Goal: Download file/media

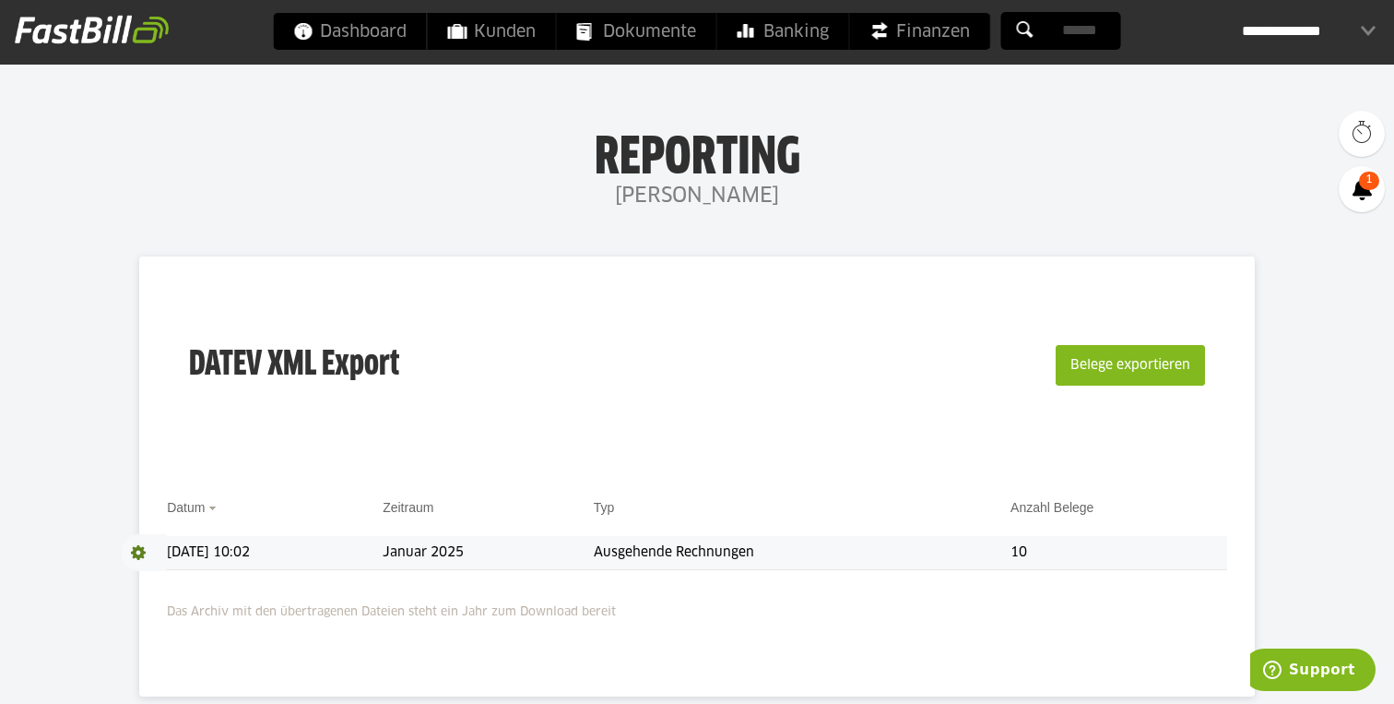
click at [571, 556] on td "Januar 2025" at bounding box center [488, 553] width 211 height 34
click at [140, 552] on span at bounding box center [144, 552] width 46 height 37
click at [150, 576] on link "Download" at bounding box center [170, 576] width 99 height 21
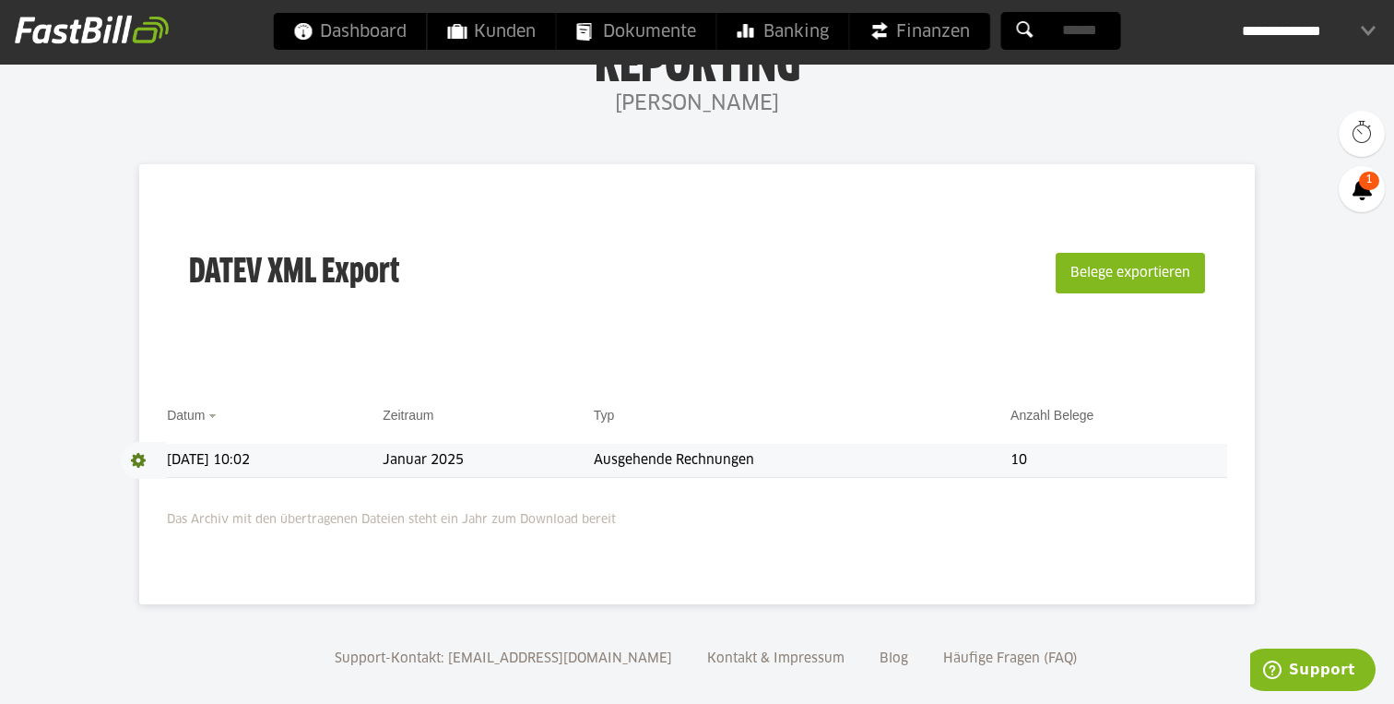
scroll to position [111, 0]
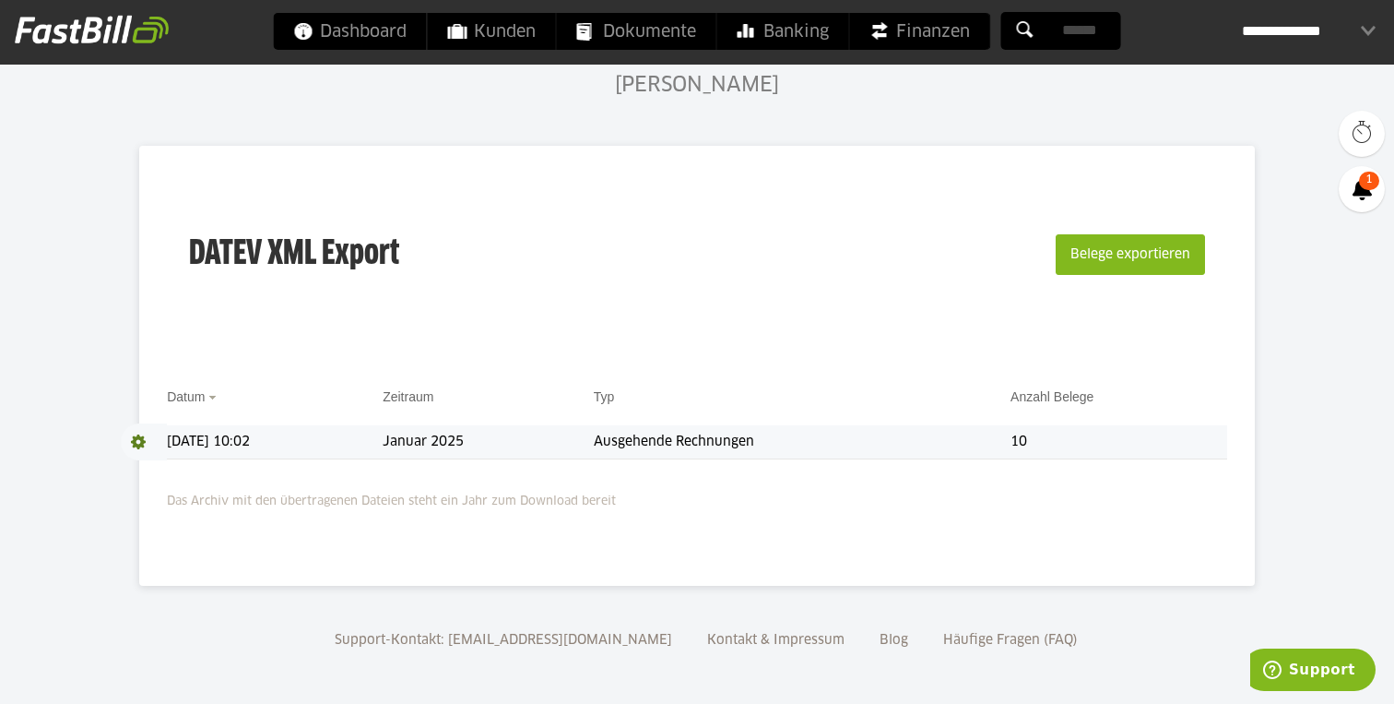
click at [731, 433] on td "Ausgehende Rechnungen" at bounding box center [802, 442] width 417 height 34
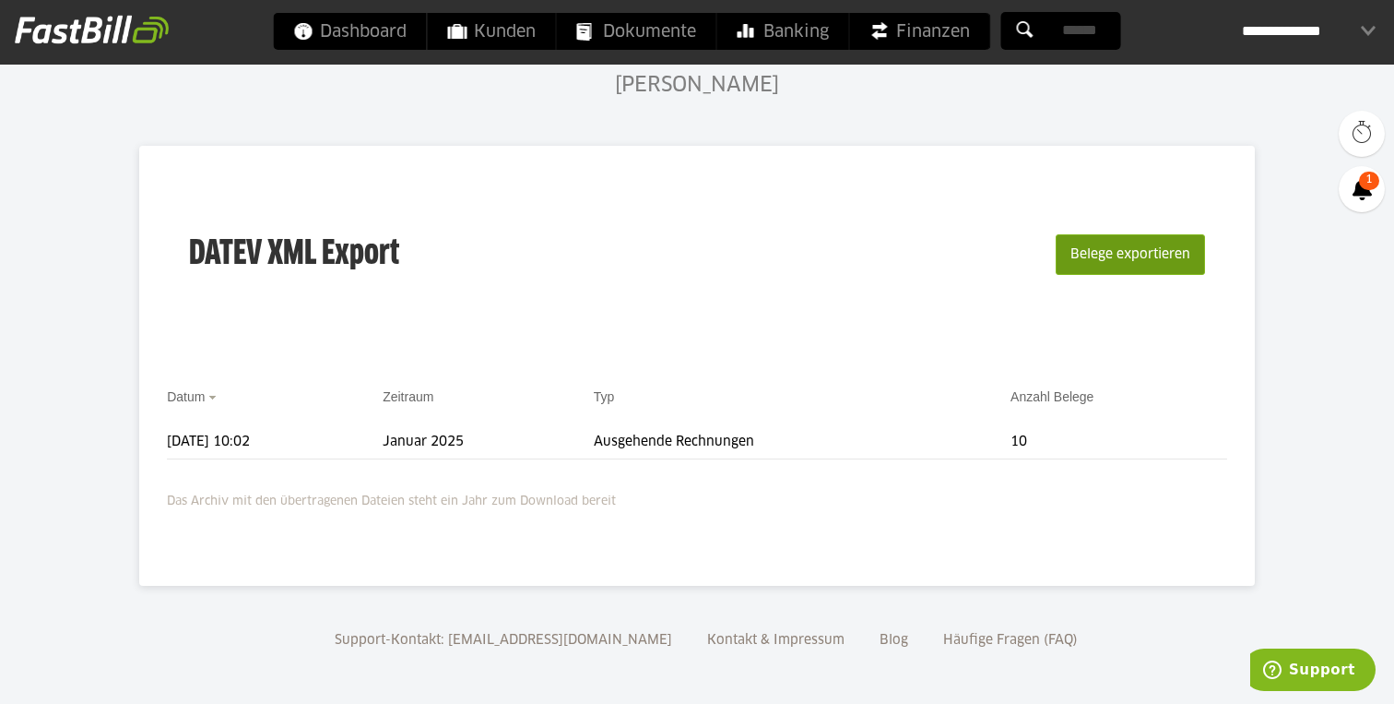
click at [1134, 243] on button "Belege exportieren" at bounding box center [1130, 254] width 149 height 41
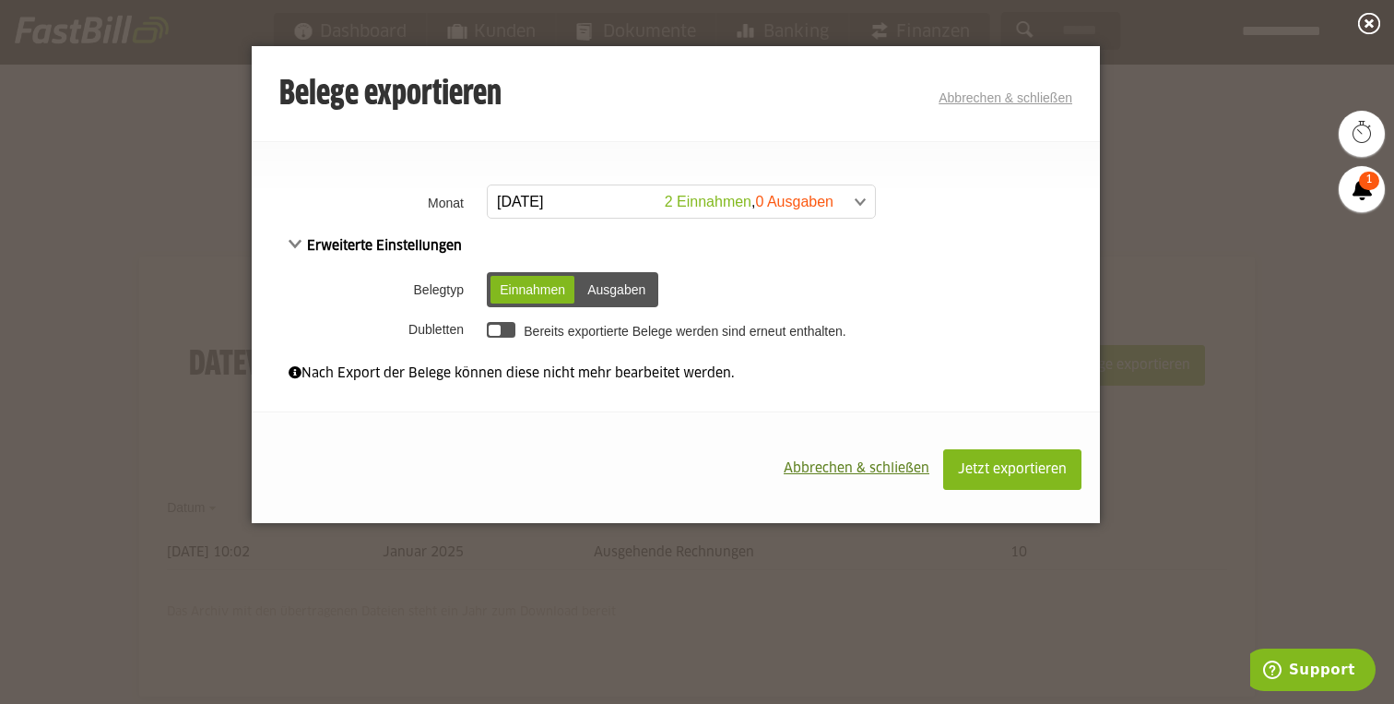
click at [720, 193] on span at bounding box center [672, 201] width 387 height 33
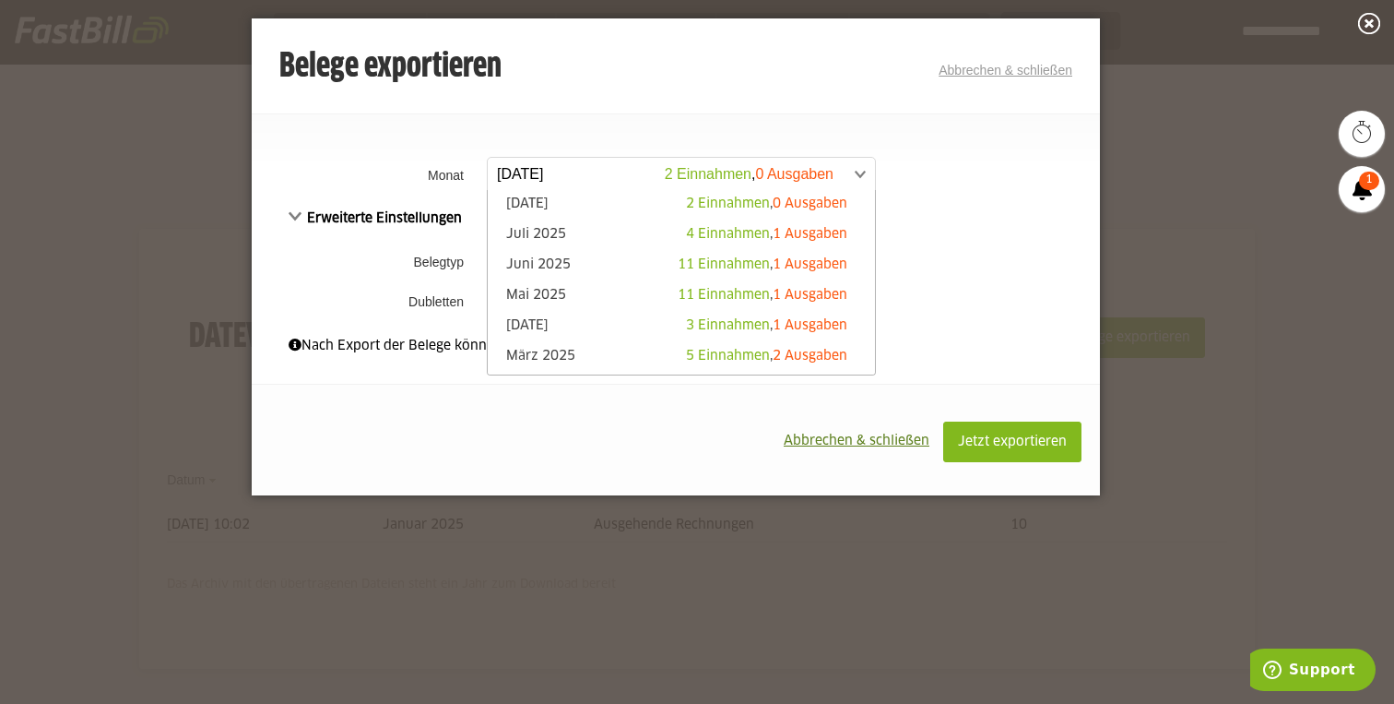
scroll to position [42, 0]
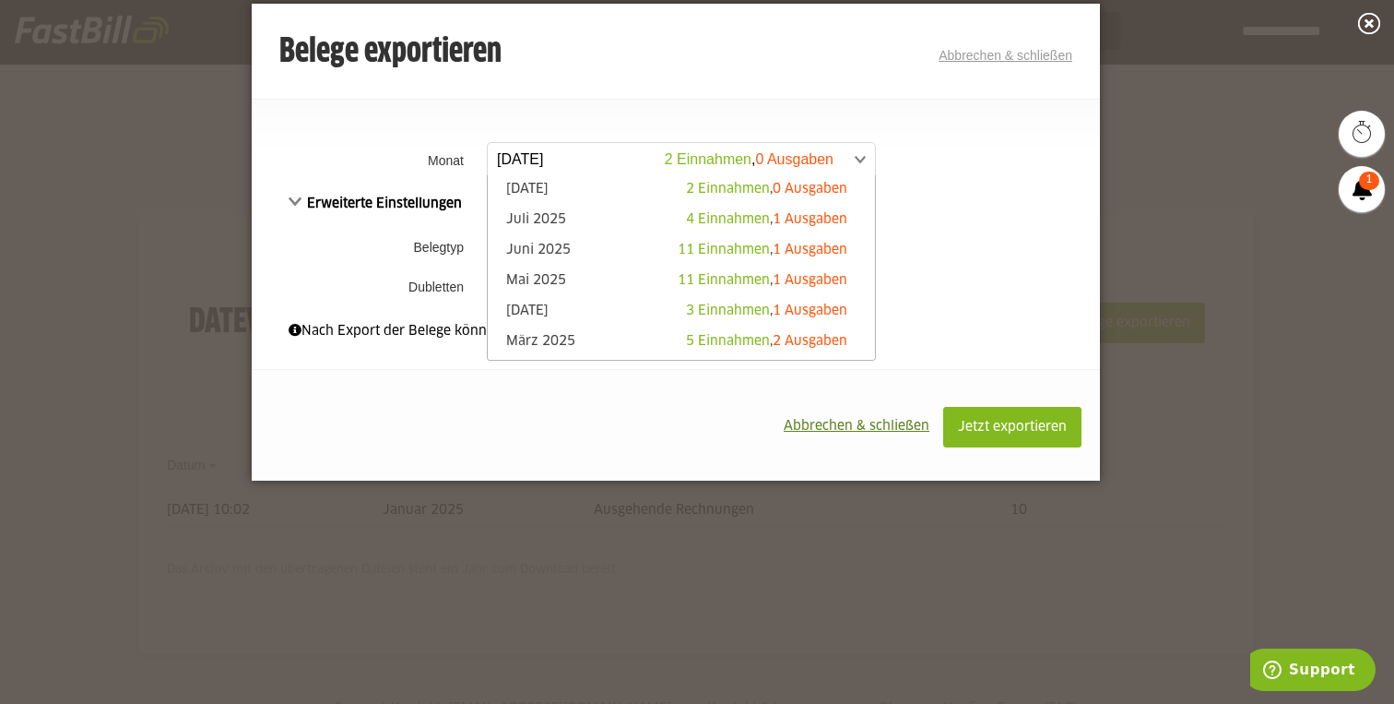
click at [355, 326] on div "Nach Export der Belege können diese nicht mehr bearbeitet werden." at bounding box center [676, 331] width 775 height 20
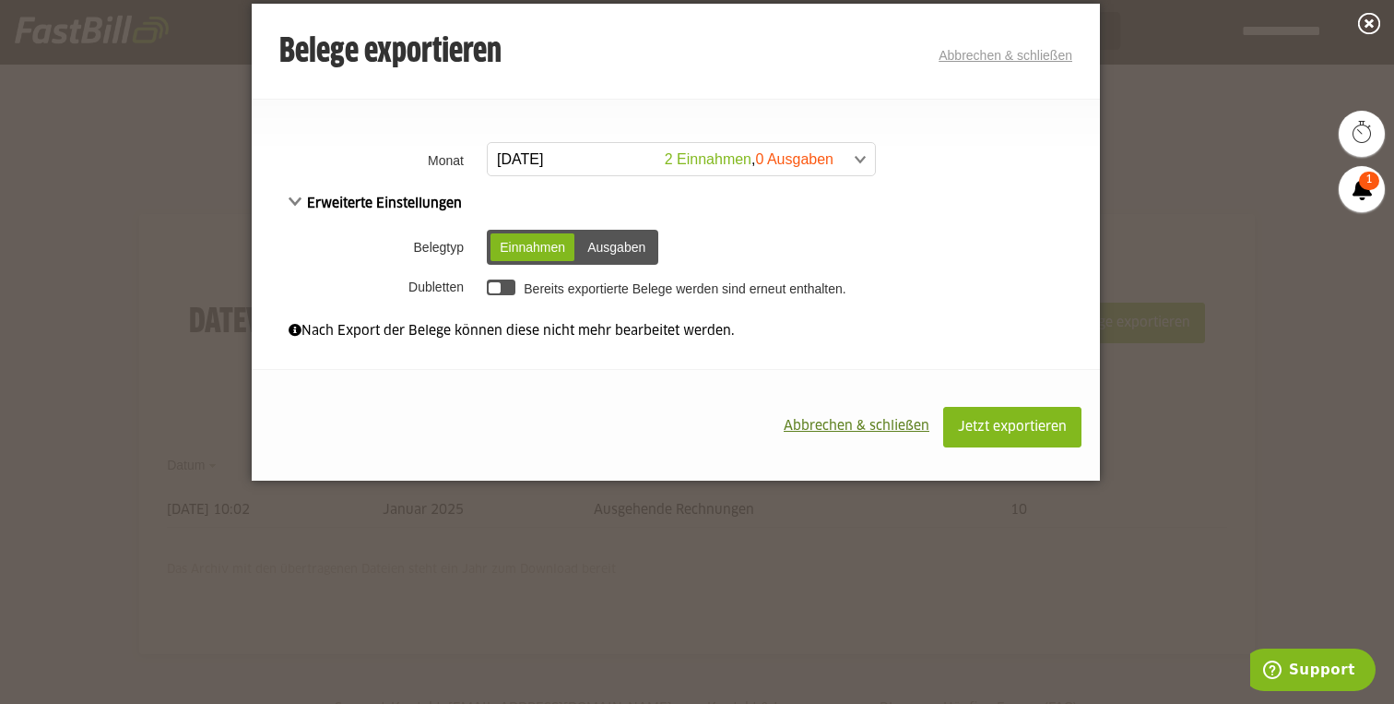
click at [644, 246] on div "Ausgaben" at bounding box center [616, 247] width 77 height 28
click at [559, 241] on div "Einnahmen" at bounding box center [533, 247] width 84 height 28
click at [492, 293] on div at bounding box center [501, 287] width 29 height 16
click at [504, 288] on div at bounding box center [507, 288] width 12 height 12
click at [429, 203] on span "Erweiterte Einstellungen" at bounding box center [375, 203] width 173 height 13
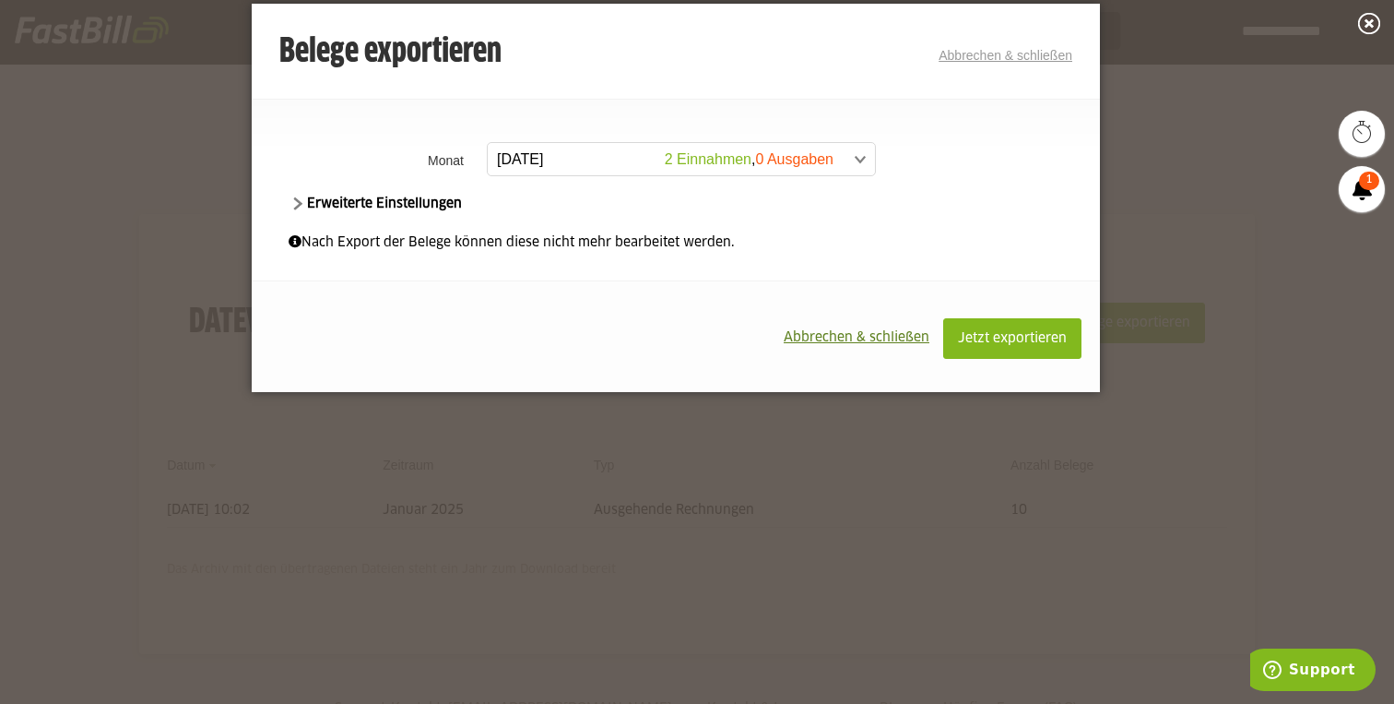
click at [429, 203] on span "Erweiterte Einstellungen" at bounding box center [375, 203] width 173 height 13
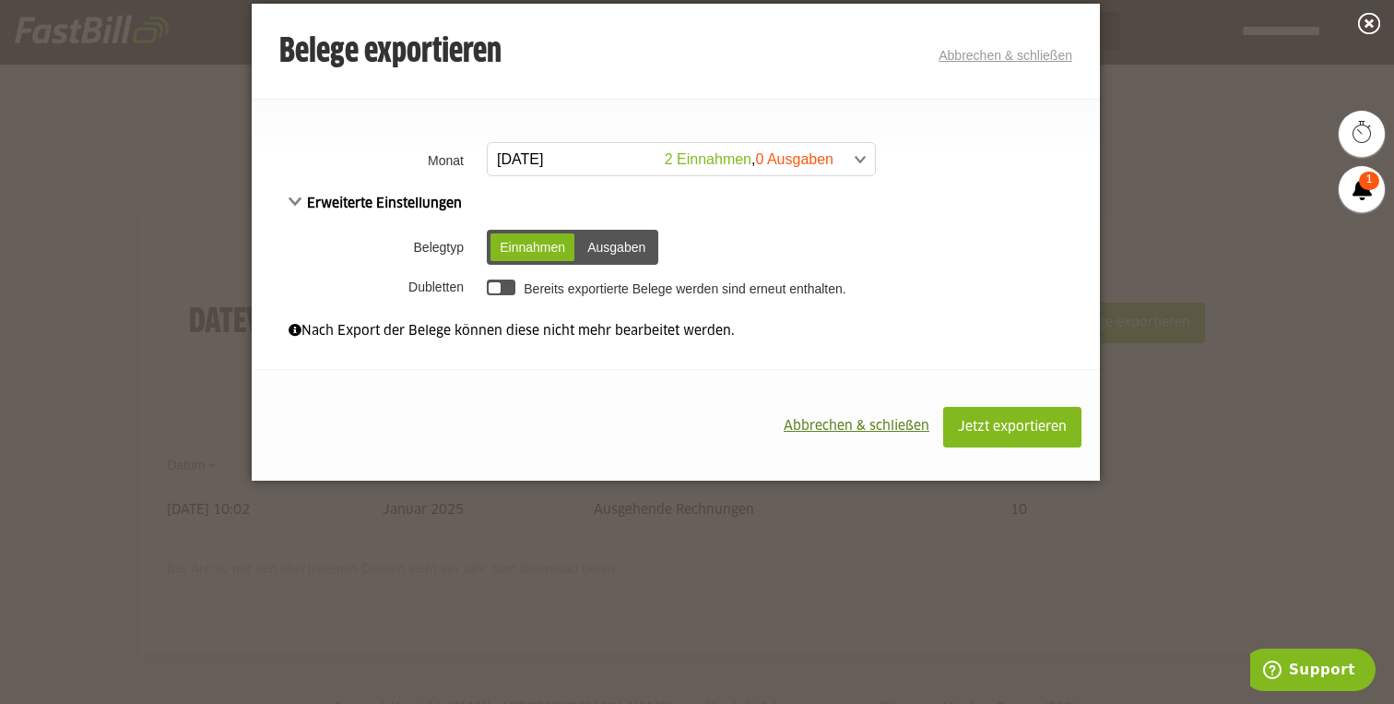
drag, startPoint x: 856, startPoint y: 427, endPoint x: 869, endPoint y: 389, distance: 39.9
click at [869, 389] on div "Jetzt exportieren Abbrechen & schließen" at bounding box center [676, 425] width 848 height 112
click at [854, 423] on span "Abbrechen & schließen" at bounding box center [857, 426] width 146 height 13
